Goal: Participate in discussion

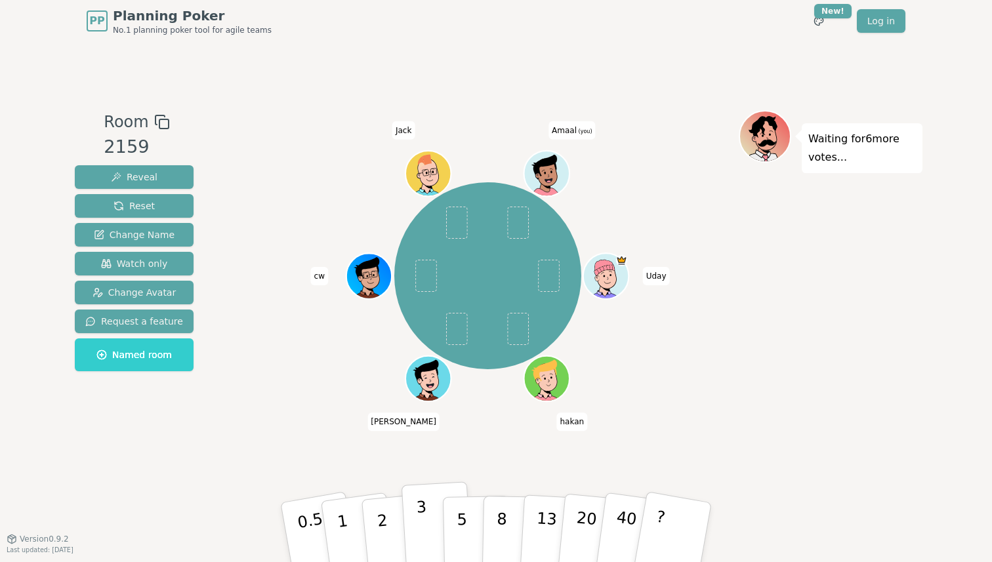
click at [417, 529] on p "3" at bounding box center [423, 534] width 14 height 72
drag, startPoint x: 218, startPoint y: 306, endPoint x: 185, endPoint y: 23, distance: 285.3
click at [217, 302] on div "Room 2159 Reveal Reset Change Name Watch only Change Avatar Request a feature N…" at bounding box center [496, 290] width 853 height 361
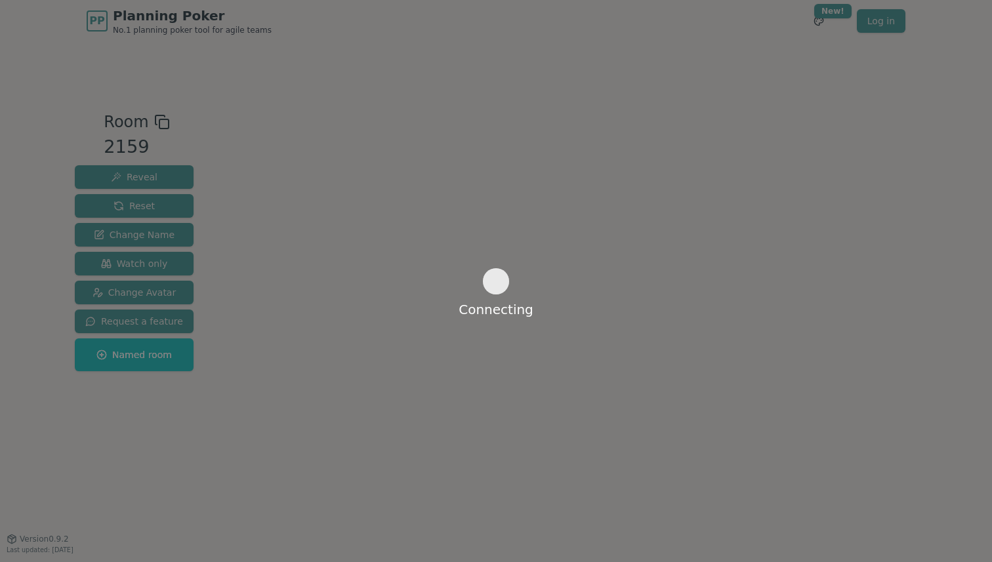
click at [316, 50] on div "Connecting" at bounding box center [496, 281] width 992 height 562
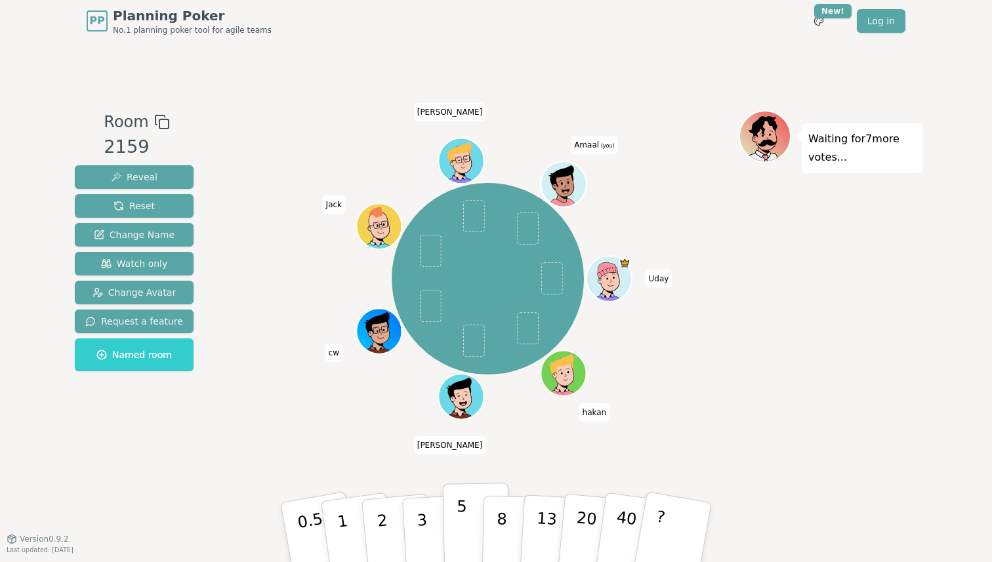
click at [477, 516] on button "5" at bounding box center [477, 533] width 68 height 100
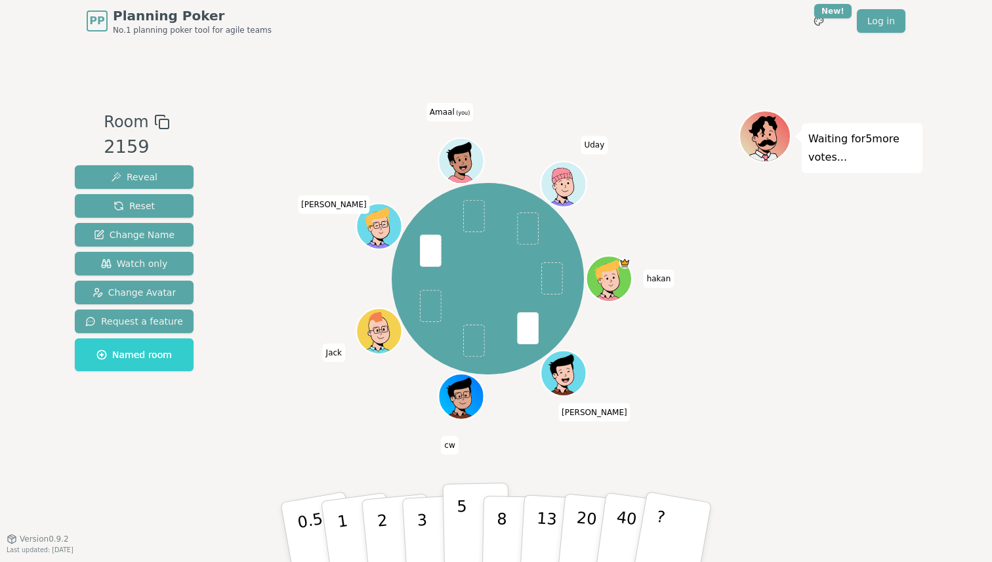
click at [474, 531] on button "5" at bounding box center [477, 533] width 68 height 100
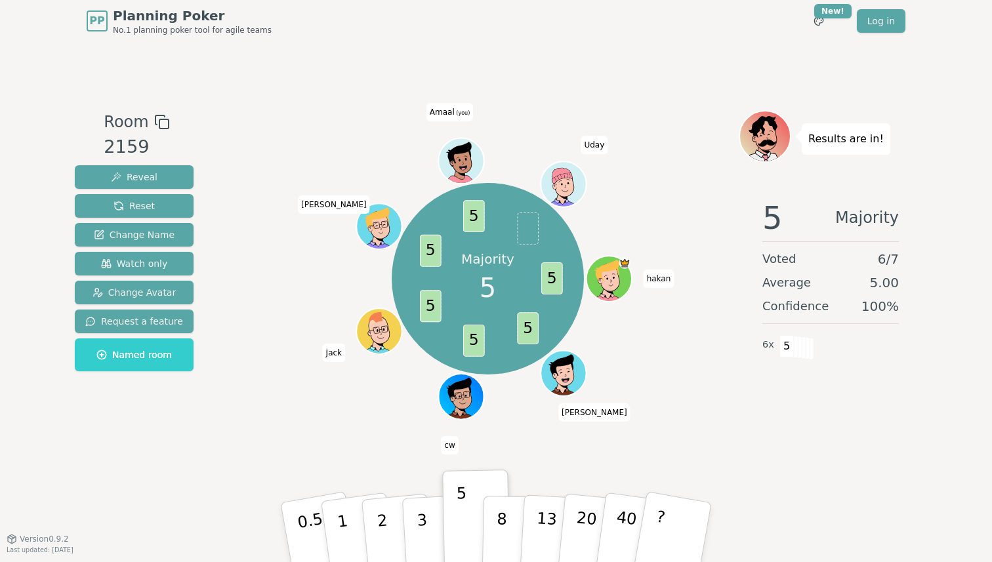
click at [256, 167] on div "Majority 5 5 5 5 5 5 5 hakan Gary cw Jack Andrew Amaal (you) Uday" at bounding box center [488, 279] width 502 height 291
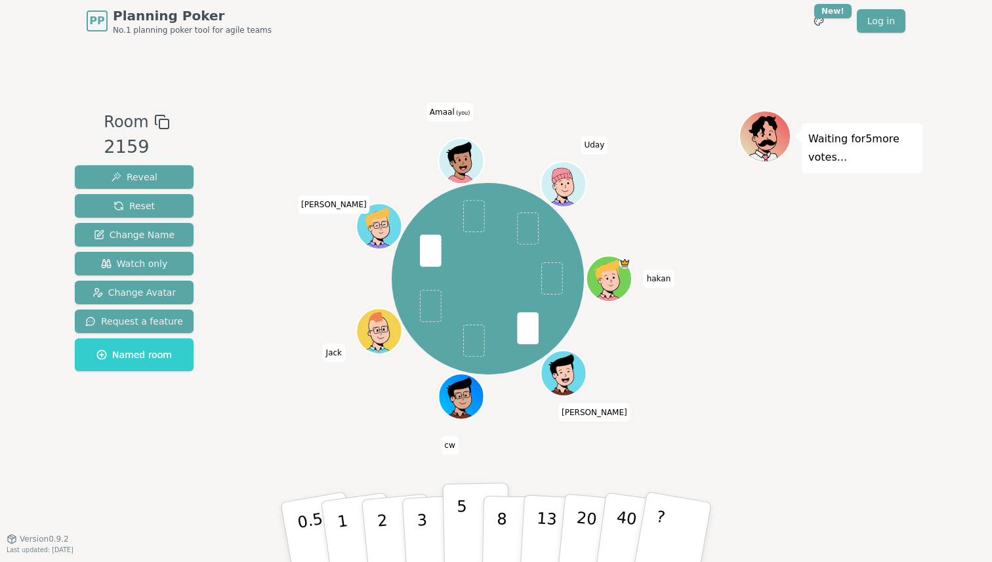
click at [468, 535] on button "5" at bounding box center [477, 533] width 68 height 100
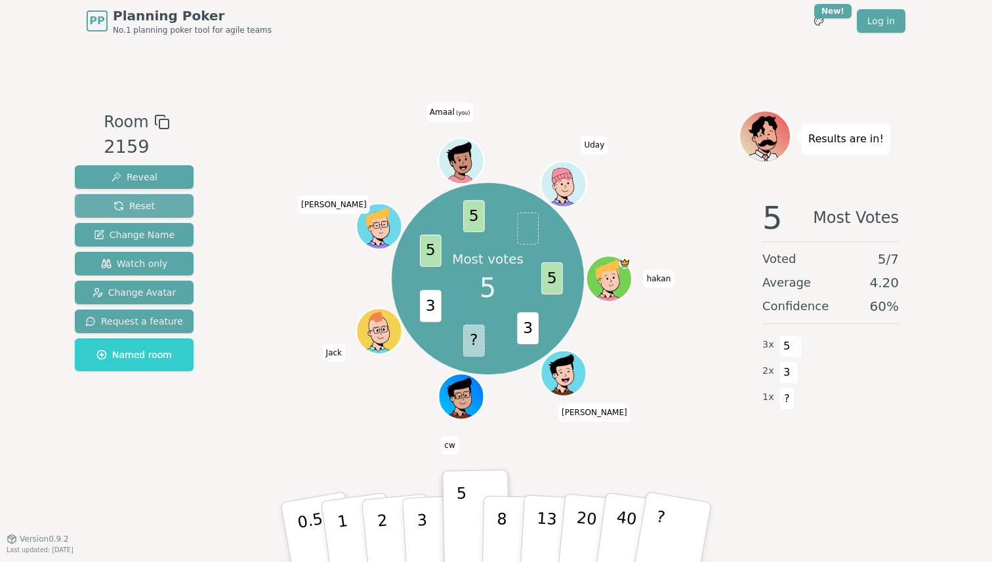
click at [107, 208] on button "Reset" at bounding box center [134, 206] width 119 height 24
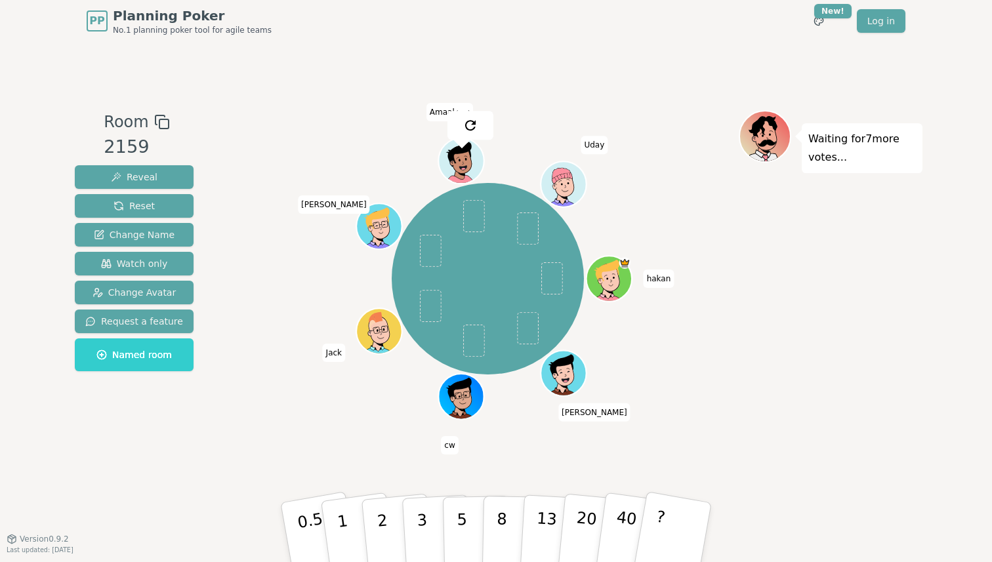
drag, startPoint x: 351, startPoint y: 529, endPoint x: 266, endPoint y: 318, distance: 228.4
click at [351, 529] on button "1" at bounding box center [360, 546] width 78 height 106
click at [828, 17] on html "PP Planning Poker No.1 planning poker tool for agile teams Toggle theme New! Lo…" at bounding box center [496, 281] width 992 height 562
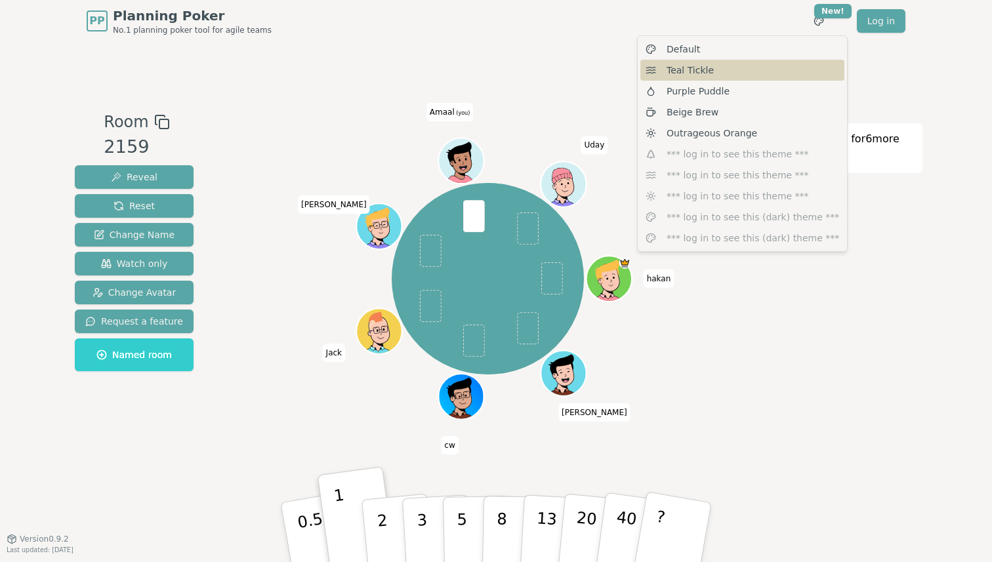
click at [650, 74] on icon at bounding box center [651, 70] width 10 height 10
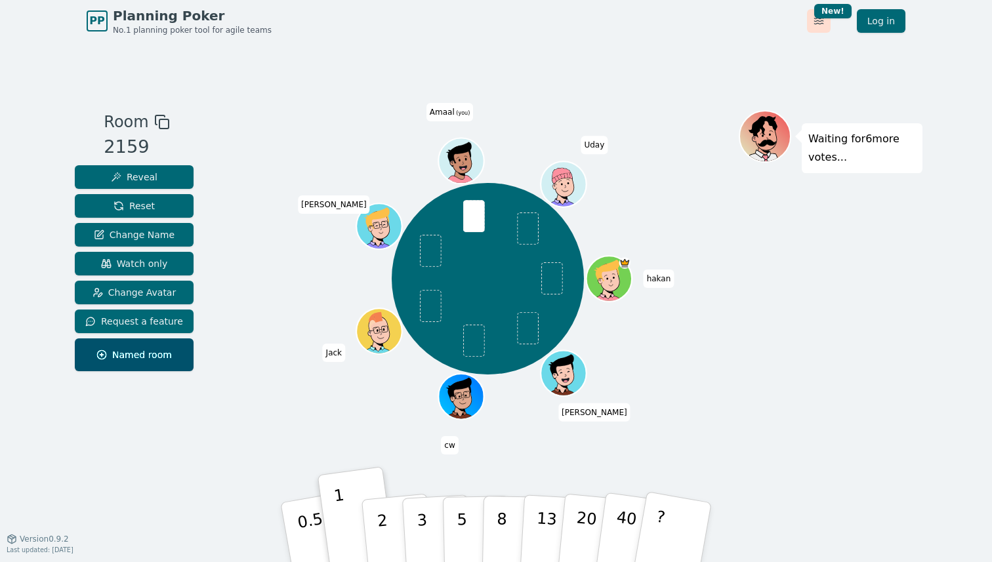
click at [813, 22] on html "PP Planning Poker No.1 planning poker tool for agile teams Toggle theme New! Lo…" at bounding box center [496, 281] width 992 height 562
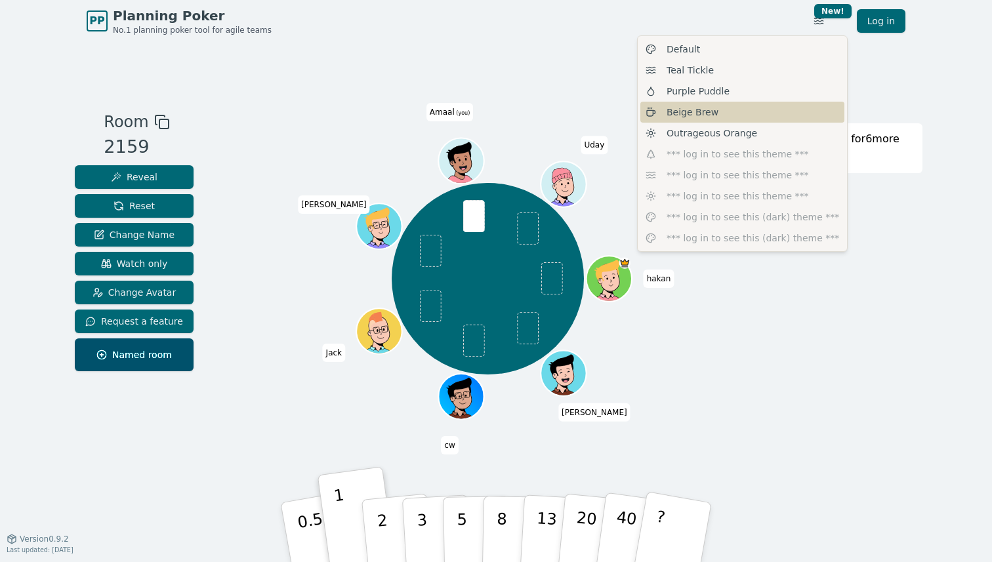
click at [688, 112] on span "Beige Brew" at bounding box center [693, 112] width 52 height 13
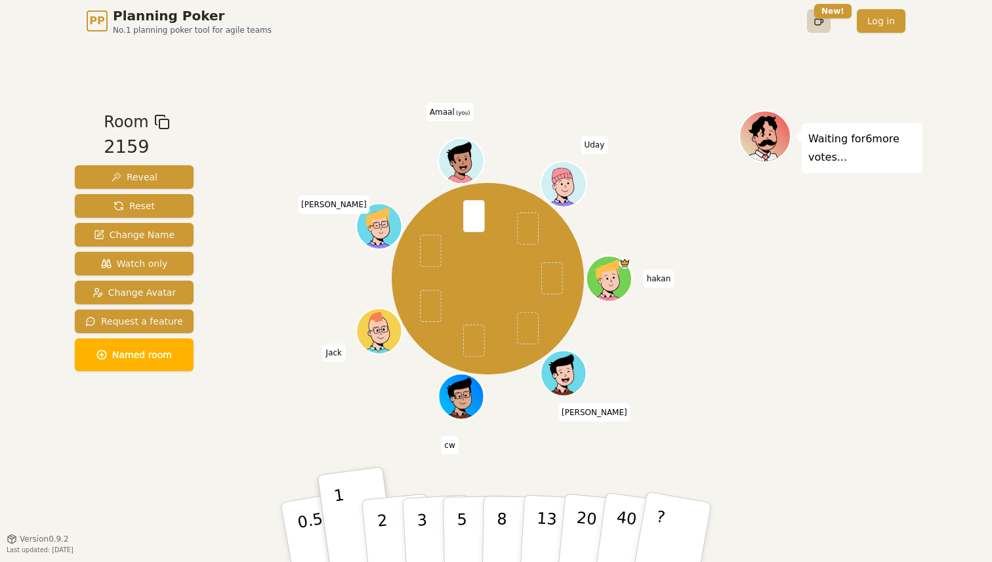
click at [816, 18] on html "PP Planning Poker No.1 planning poker tool for agile teams Toggle theme New! Lo…" at bounding box center [496, 281] width 992 height 562
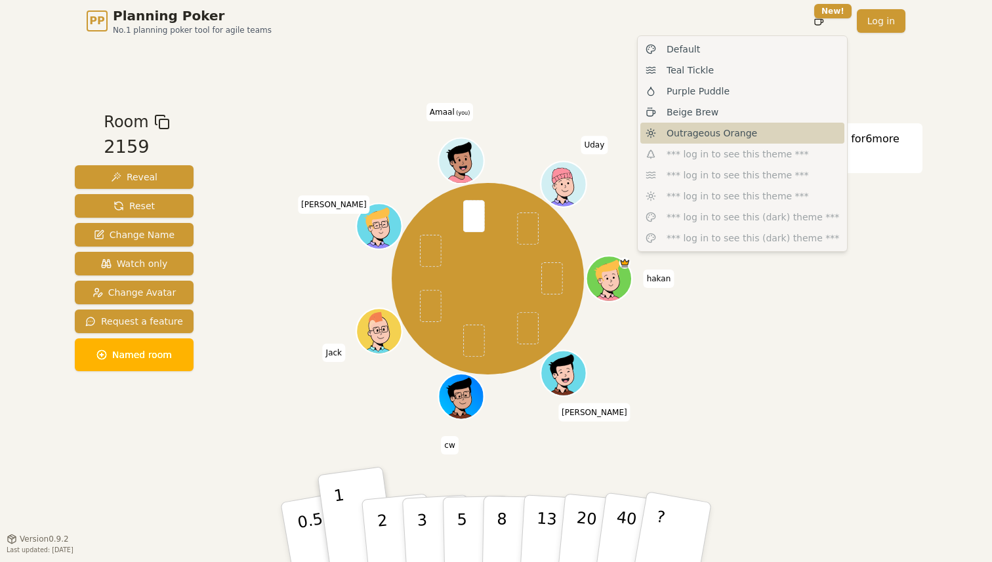
click at [680, 133] on span "Outrageous Orange" at bounding box center [712, 133] width 91 height 13
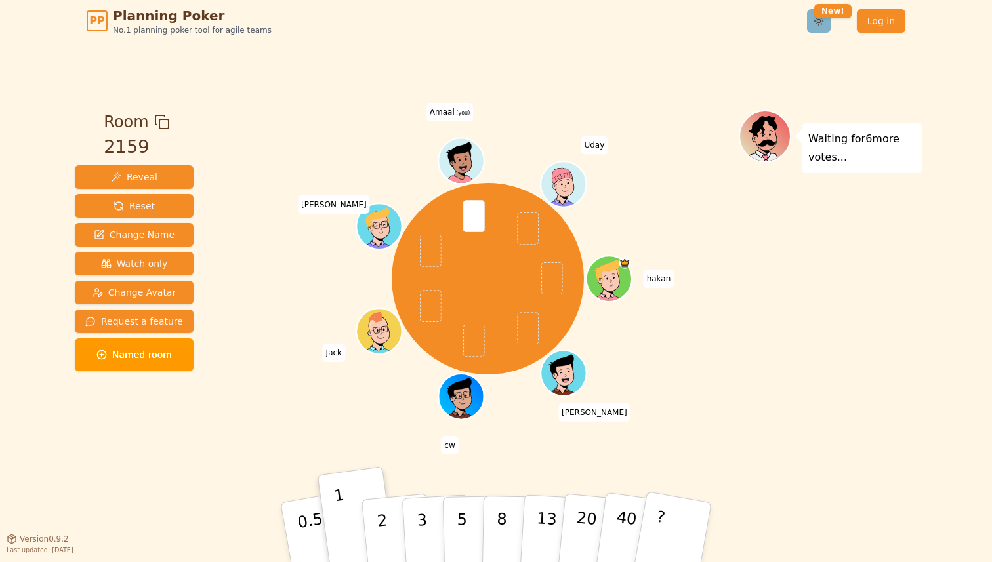
click at [816, 24] on html "PP Planning Poker No.1 planning poker tool for agile teams Toggle theme New! Lo…" at bounding box center [496, 281] width 992 height 562
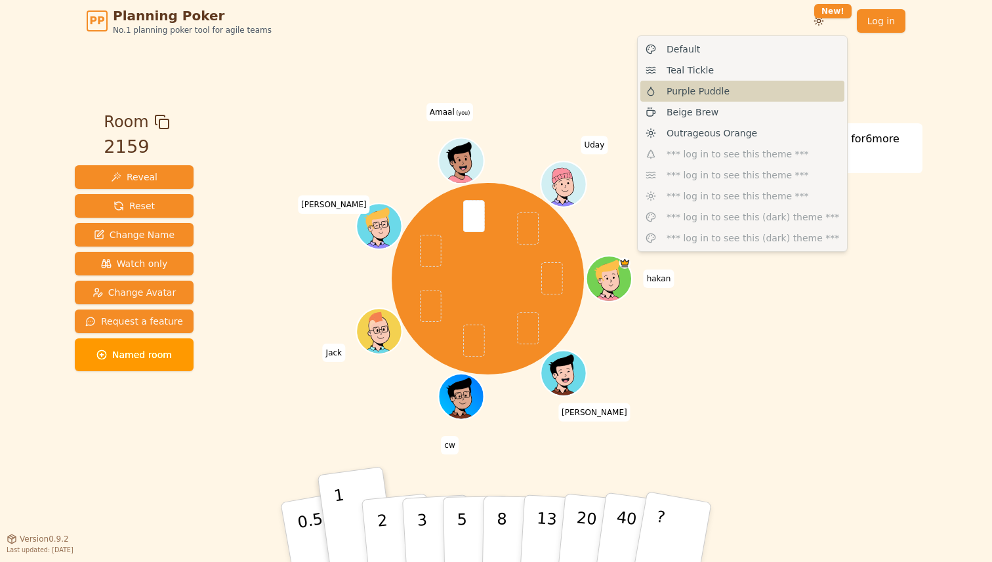
click at [701, 94] on span "Purple Puddle" at bounding box center [698, 91] width 63 height 13
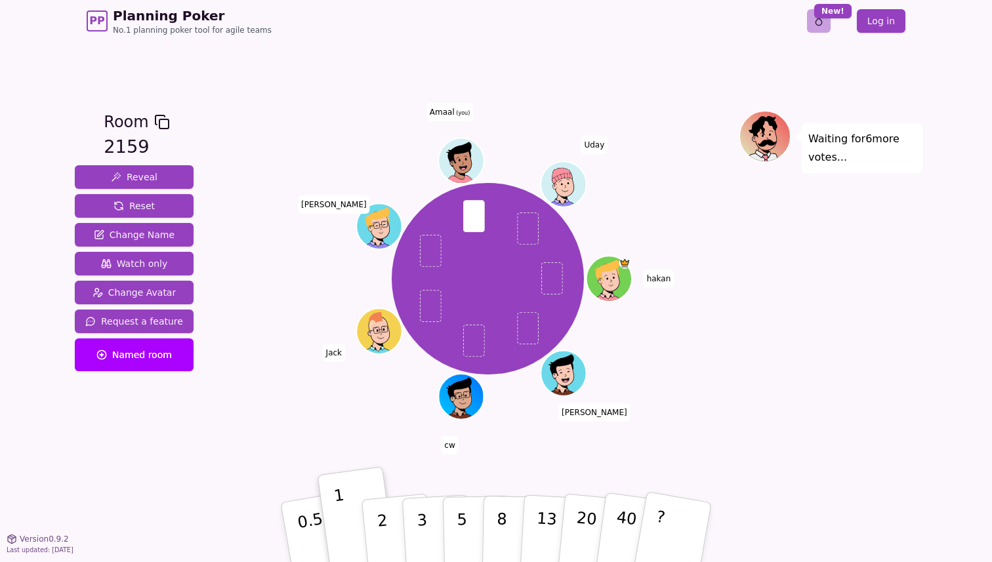
click at [821, 30] on html "PP Planning Poker No.1 planning poker tool for agile teams Toggle theme New! Lo…" at bounding box center [496, 281] width 992 height 562
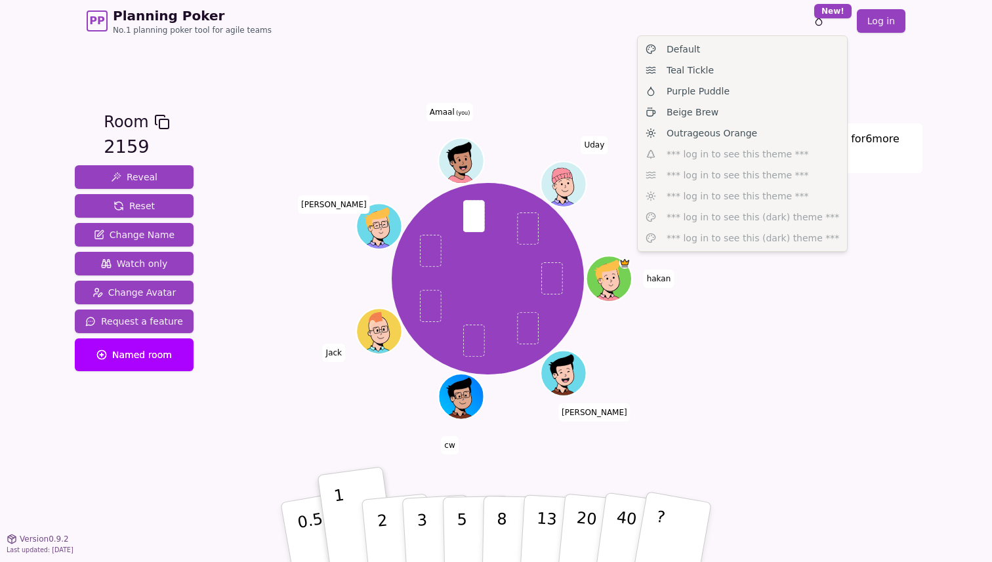
click at [710, 156] on div "Default Teal Tickle Purple Puddle Beige Brew Outrageous Orange *** log in to se…" at bounding box center [742, 143] width 211 height 217
click at [688, 204] on div "Default Teal Tickle Purple Puddle Beige Brew Outrageous Orange *** log in to se…" at bounding box center [742, 143] width 211 height 217
click at [681, 218] on div "Default Teal Tickle Purple Puddle Beige Brew Outrageous Orange *** log in to se…" at bounding box center [742, 143] width 211 height 217
click at [677, 226] on div "Default Teal Tickle Purple Puddle Beige Brew Outrageous Orange *** log in to se…" at bounding box center [742, 143] width 211 height 217
click at [676, 226] on div "Default Teal Tickle Purple Puddle Beige Brew Outrageous Orange *** log in to se…" at bounding box center [742, 143] width 211 height 217
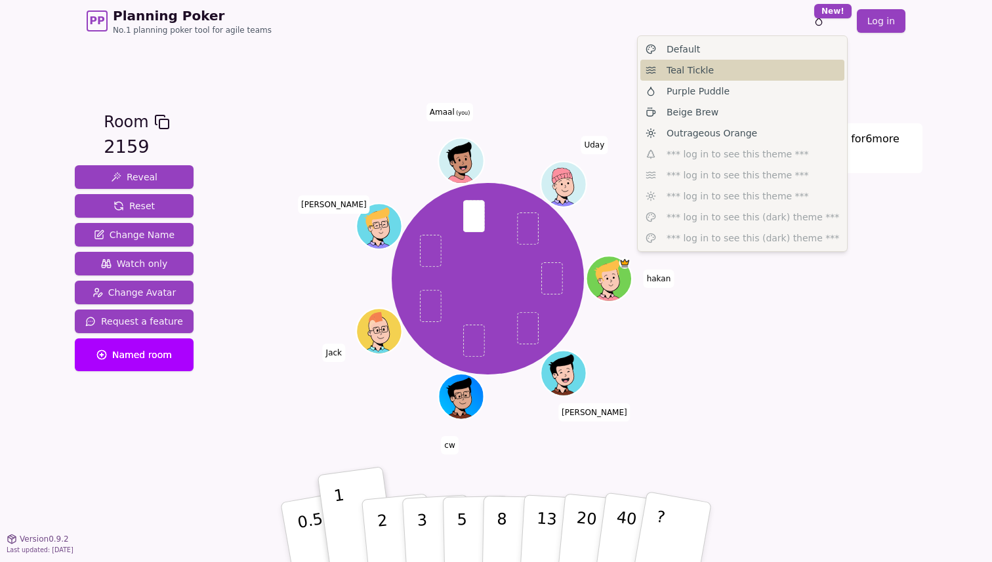
click at [676, 75] on span "Teal Tickle" at bounding box center [690, 70] width 47 height 13
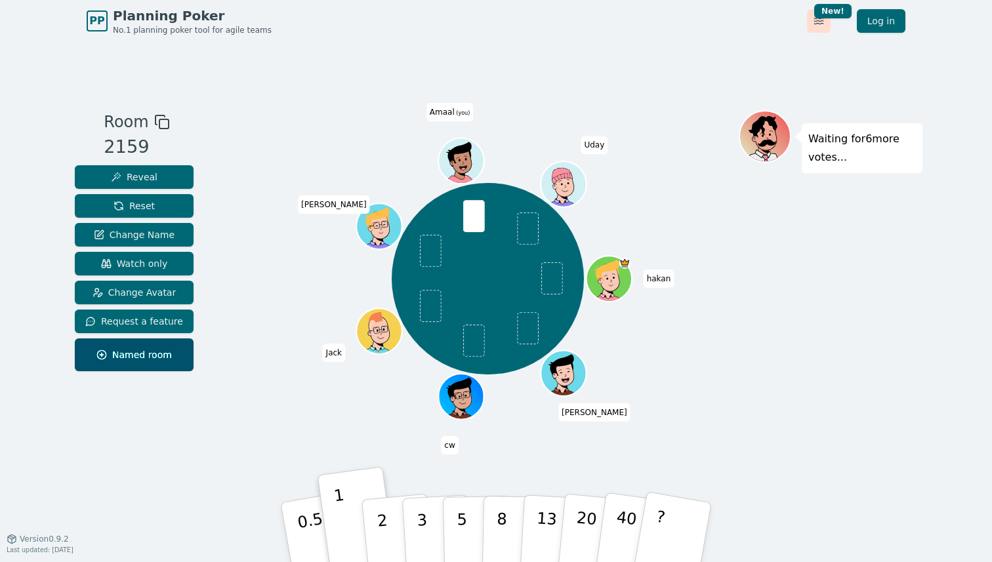
click at [826, 21] on html "PP Planning Poker No.1 planning poker tool for agile teams Toggle theme New! Lo…" at bounding box center [496, 281] width 992 height 562
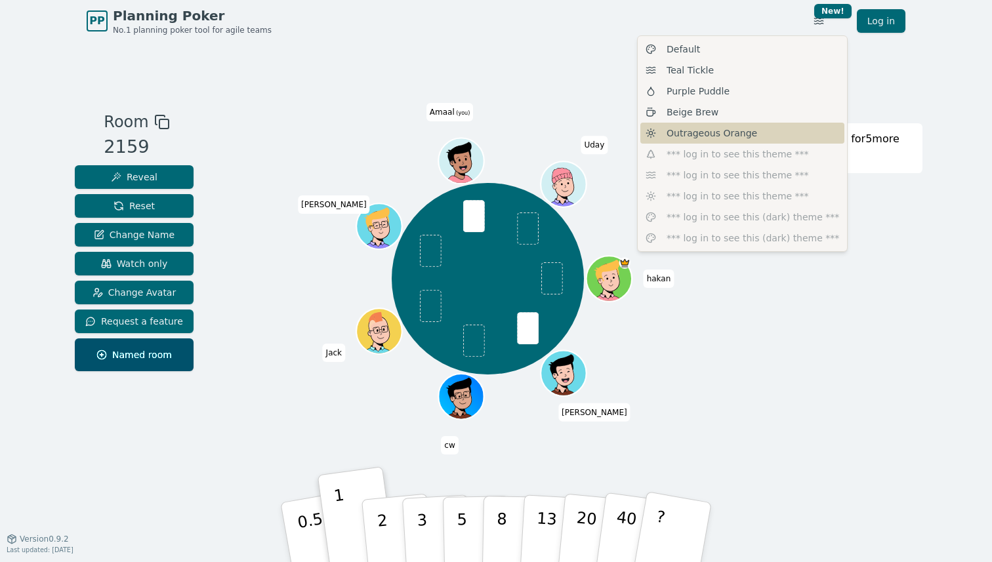
click at [699, 136] on span "Outrageous Orange" at bounding box center [712, 133] width 91 height 13
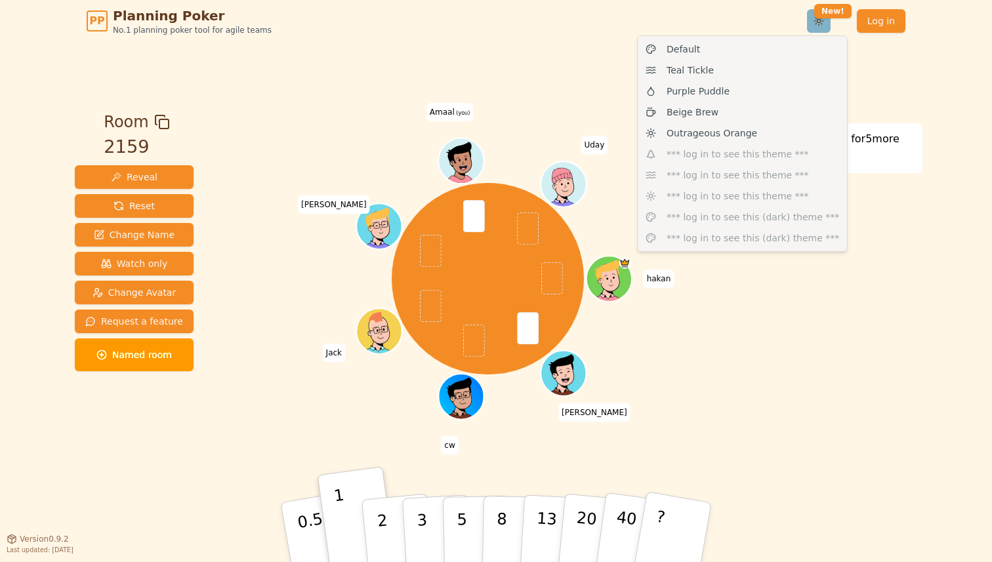
click at [819, 22] on html "PP Planning Poker No.1 planning poker tool for agile teams Toggle theme New! Lo…" at bounding box center [496, 281] width 992 height 562
click at [689, 87] on span "Purple Puddle" at bounding box center [698, 91] width 63 height 13
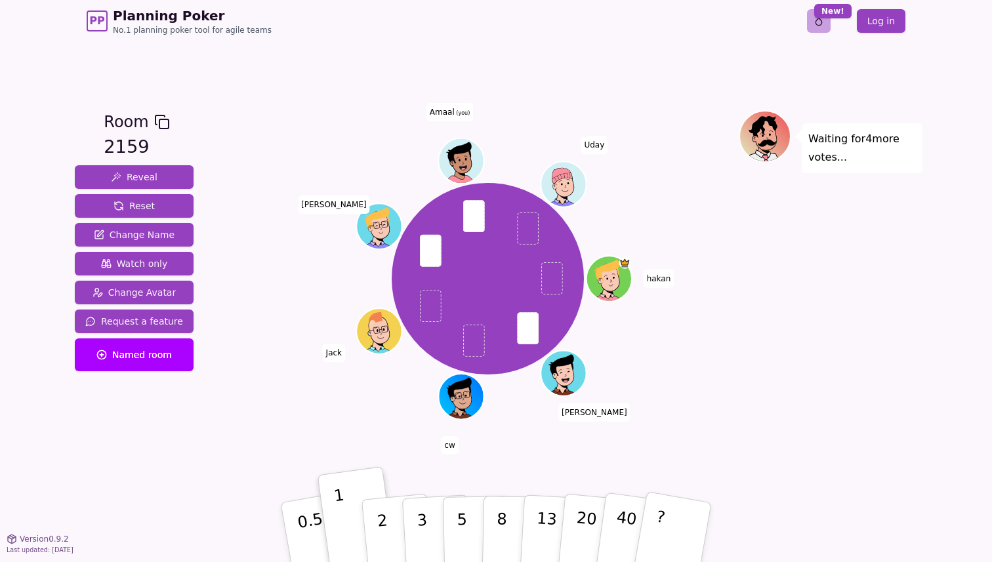
click at [824, 23] on html "PP Planning Poker No.1 planning poker tool for agile teams Toggle theme New! Lo…" at bounding box center [496, 281] width 992 height 562
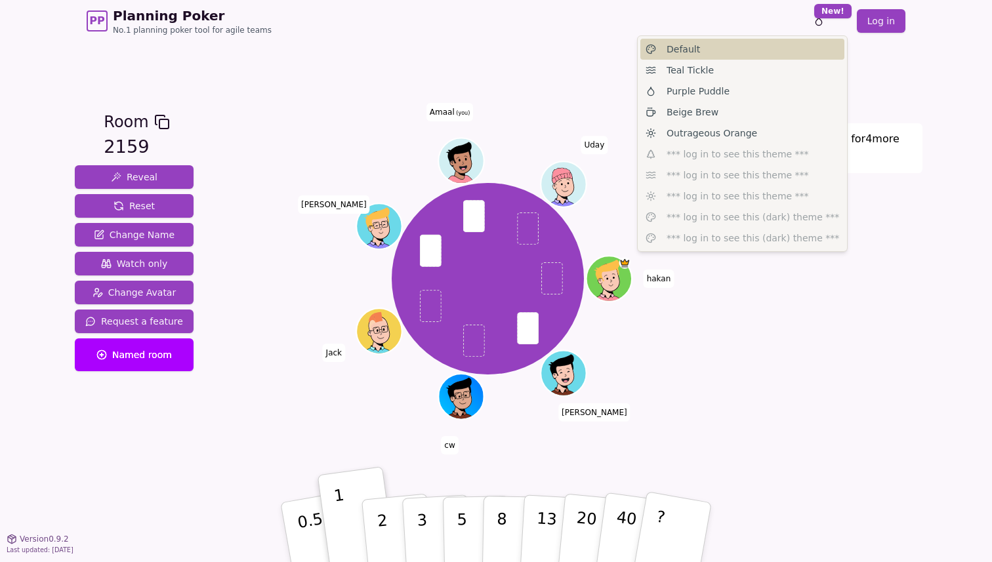
click at [664, 52] on div "Default" at bounding box center [742, 49] width 204 height 21
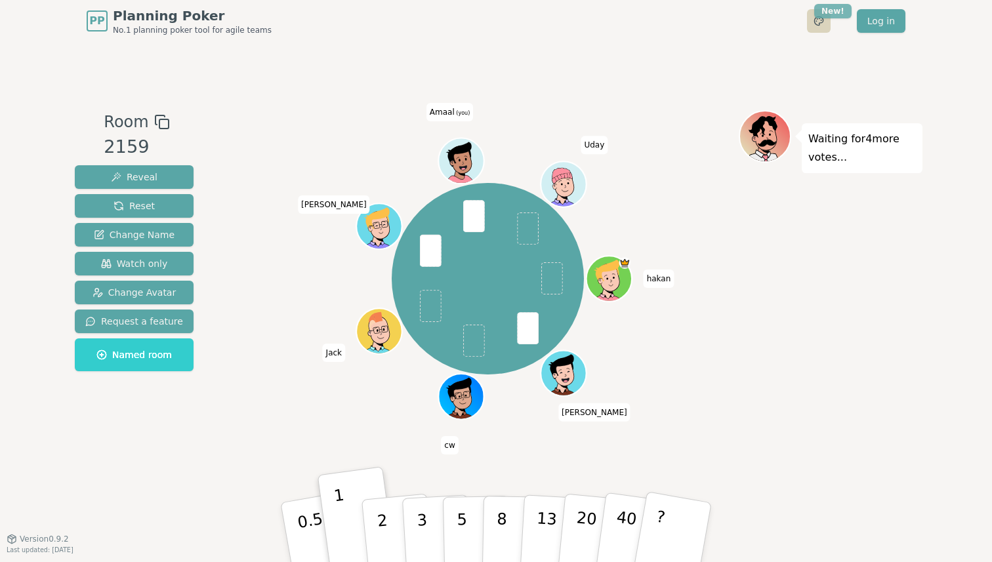
click at [819, 16] on html "PP Planning Poker No.1 planning poker tool for agile teams Toggle theme New! Lo…" at bounding box center [496, 281] width 992 height 562
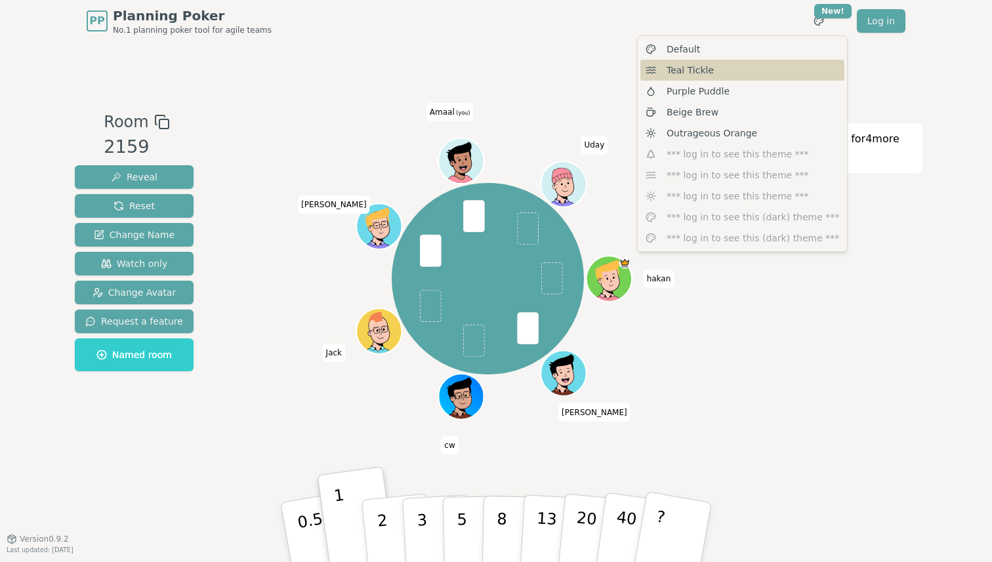
click at [725, 67] on div "Teal Tickle" at bounding box center [742, 70] width 204 height 21
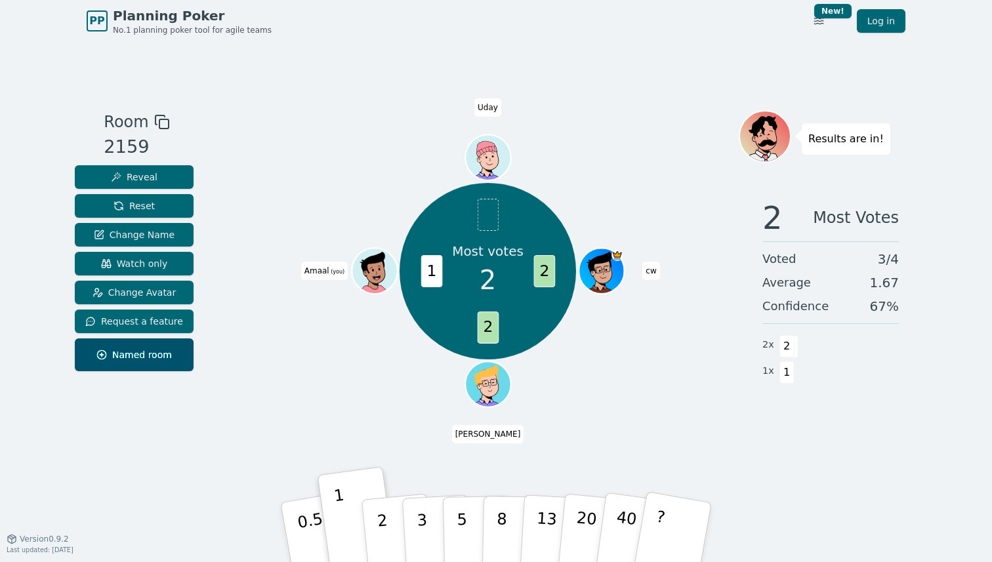
click at [231, 387] on div "Room 2159 Reveal Reset Change Name Watch only Change Avatar Request a feature N…" at bounding box center [496, 290] width 853 height 361
